Goal: Information Seeking & Learning: Find specific fact

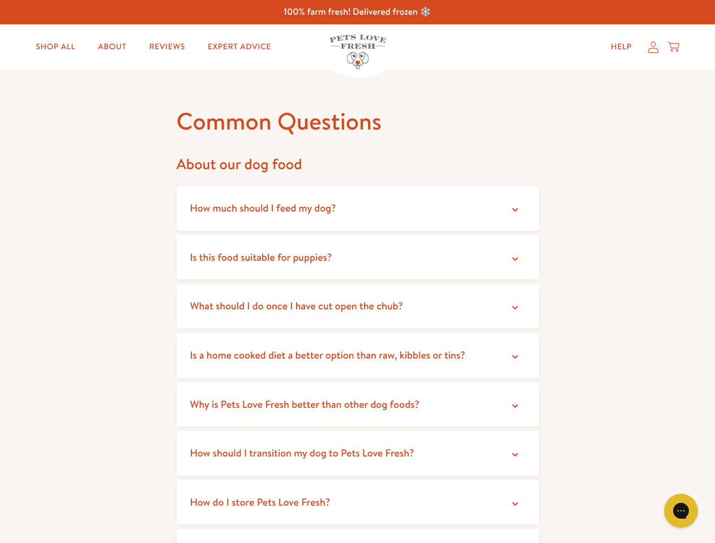
click at [357, 272] on summary "Is this food suitable for puppies?" at bounding box center [358, 257] width 362 height 45
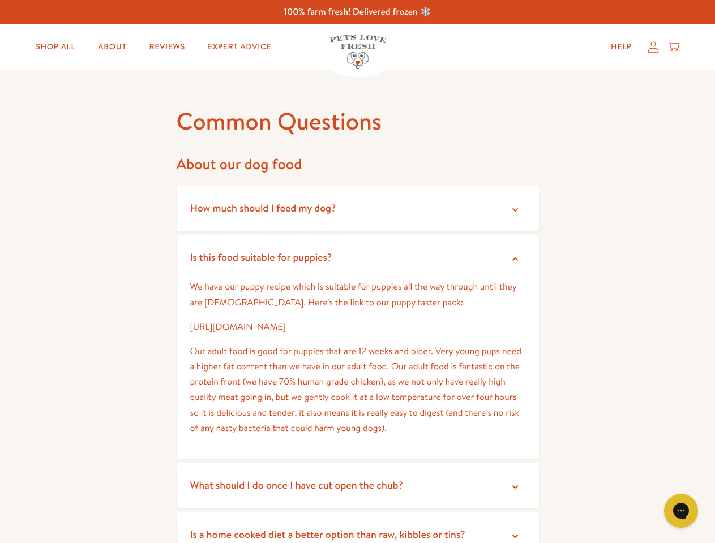
click at [681, 511] on icon "Gorgias live chat" at bounding box center [680, 510] width 11 height 11
